Goal: Task Accomplishment & Management: Complete application form

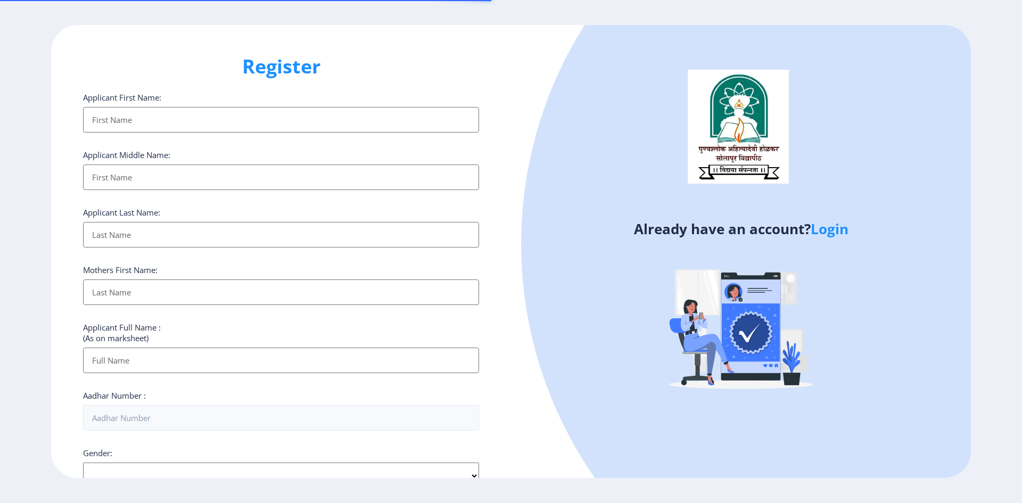
select select
click at [845, 232] on link "Login" at bounding box center [830, 228] width 38 height 19
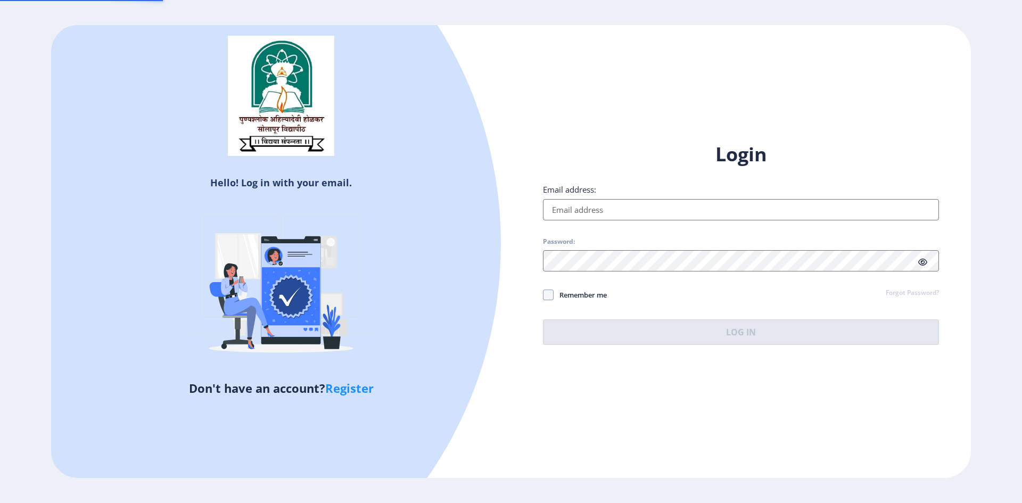
type input "[EMAIL_ADDRESS][DOMAIN_NAME]"
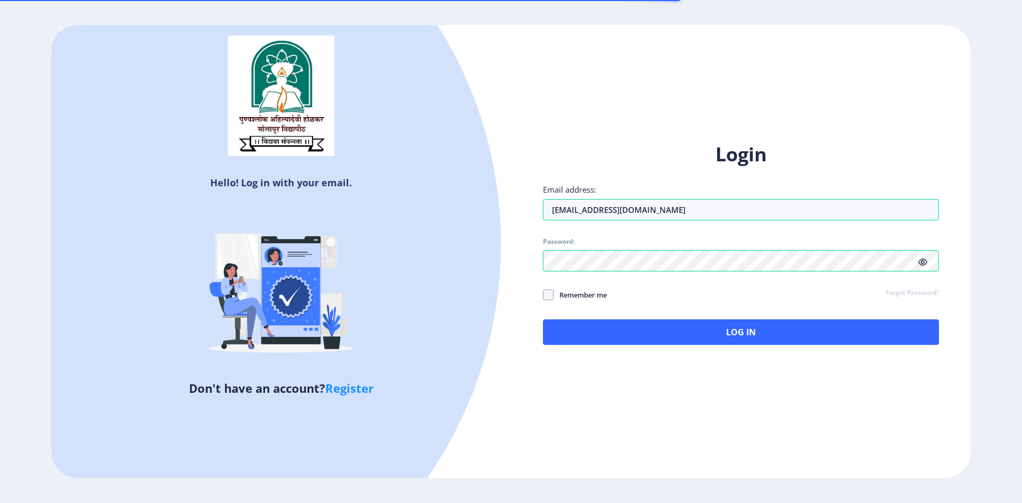
click at [684, 302] on div "Login Email address: [EMAIL_ADDRESS][DOMAIN_NAME] Password: Remember me Forgot …" at bounding box center [741, 243] width 396 height 203
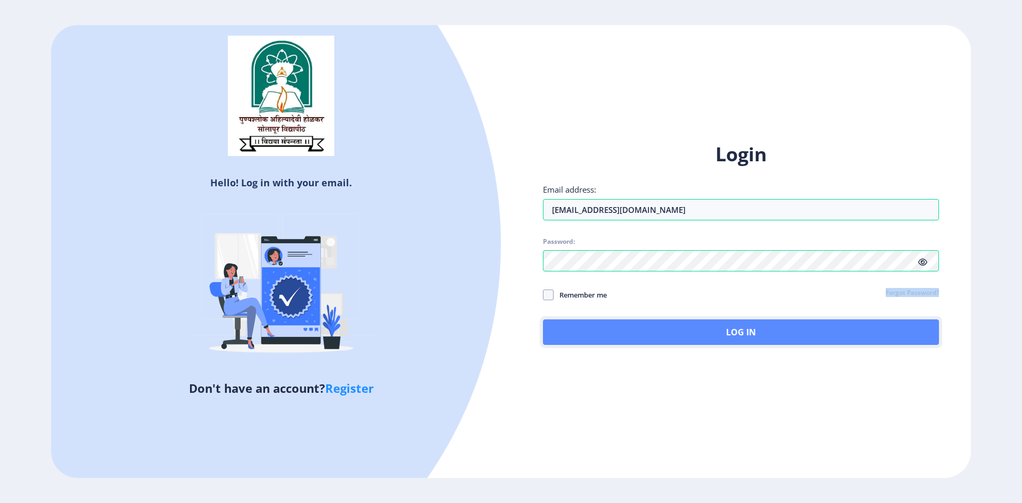
click at [694, 333] on button "Log In" at bounding box center [741, 332] width 396 height 26
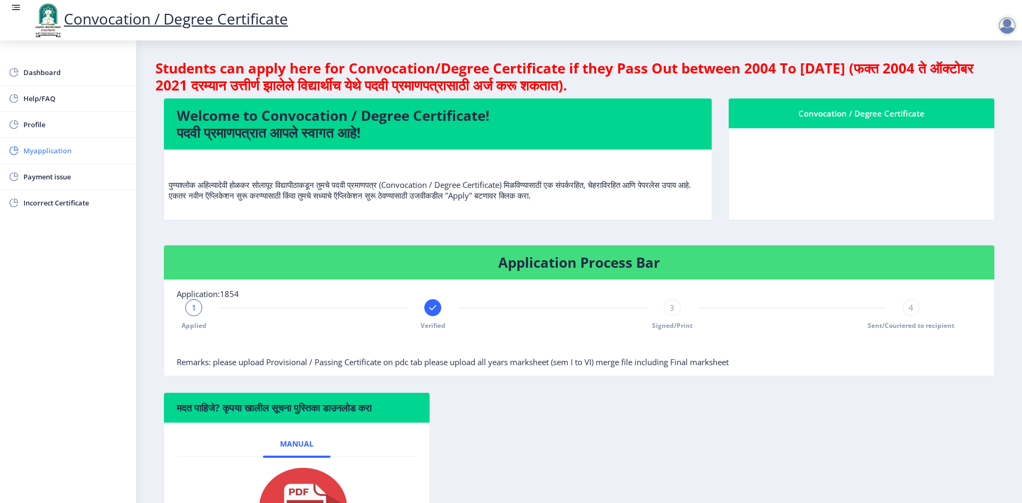
click at [61, 150] on span "Myapplication" at bounding box center [75, 150] width 104 height 13
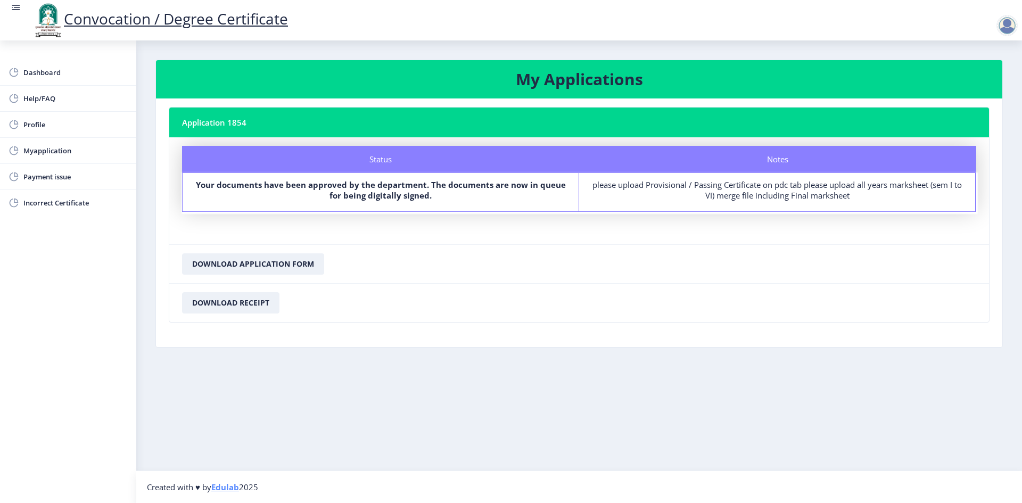
click at [999, 19] on div at bounding box center [1007, 25] width 21 height 21
click at [987, 86] on span "Log out" at bounding box center [980, 83] width 68 height 13
